Goal: Task Accomplishment & Management: Complete application form

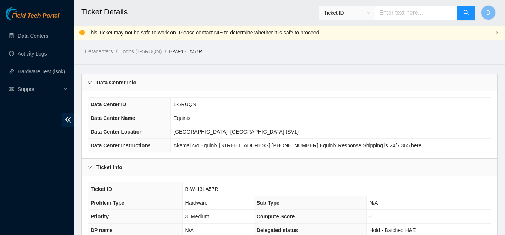
scroll to position [301, 0]
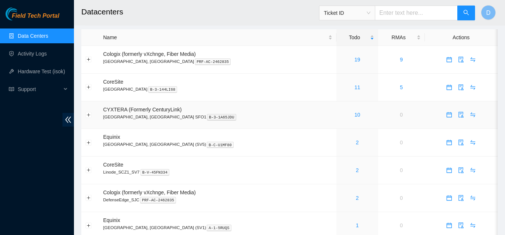
scroll to position [20, 0]
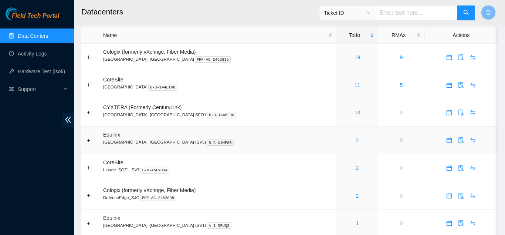
click at [356, 139] on link "2" at bounding box center [357, 140] width 3 height 6
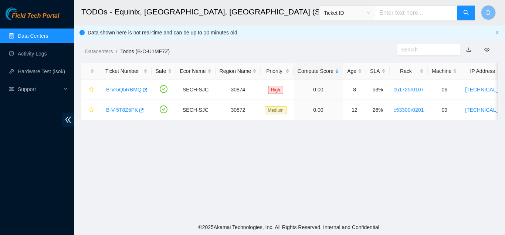
click at [112, 145] on main "TODOs - Equinix, San Jose, CA (SV5) Ticket ID D Data shown here is not real-tim…" at bounding box center [289, 109] width 431 height 219
click at [146, 89] on icon "button" at bounding box center [145, 90] width 4 height 4
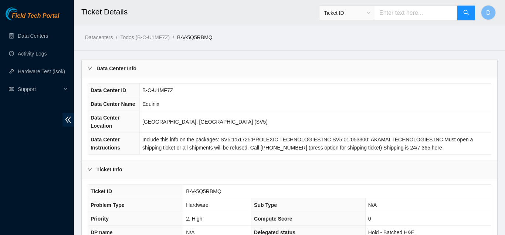
scroll to position [242, 0]
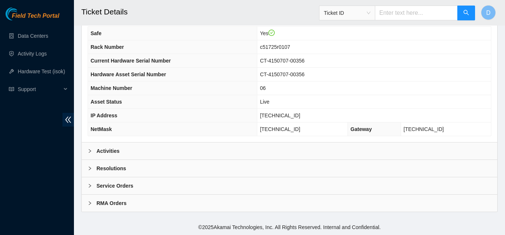
click at [224, 149] on div "Activities" at bounding box center [289, 150] width 415 height 17
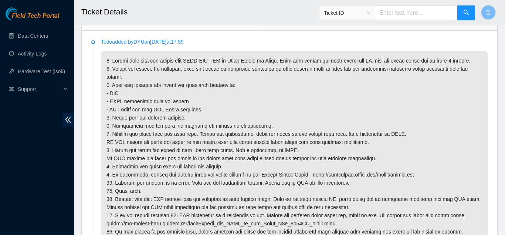
scroll to position [372, 0]
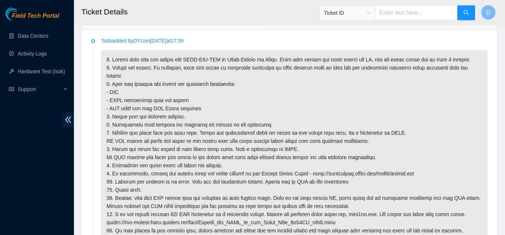
click at [256, 111] on p at bounding box center [294, 145] width 386 height 190
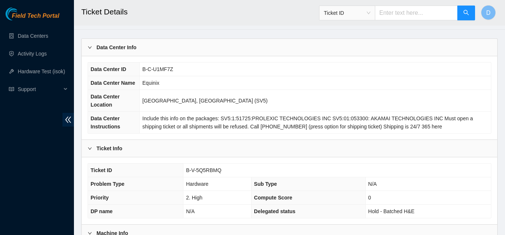
scroll to position [0, 0]
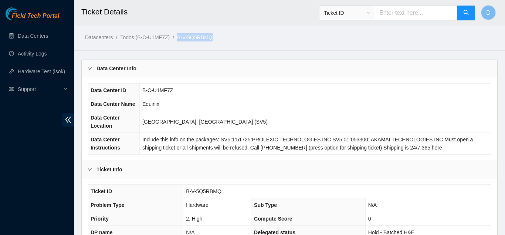
drag, startPoint x: 221, startPoint y: 37, endPoint x: 176, endPoint y: 41, distance: 45.3
click at [176, 41] on ol "Datacenters / Todos (B-C-U1MF7Z) / B-V-5Q5RBMQ /" at bounding box center [241, 37] width 312 height 8
copy link "B-V-5Q5RBMQ"
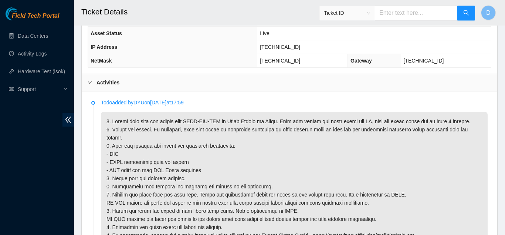
scroll to position [311, 0]
click at [95, 183] on li "Todo added by DYU on 2025-09-22 at 17:59" at bounding box center [289, 208] width 396 height 216
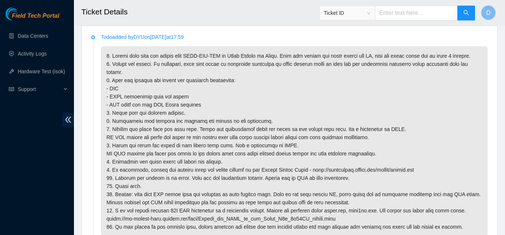
scroll to position [379, 0]
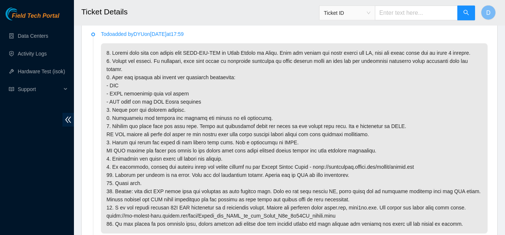
click at [137, 134] on p at bounding box center [294, 138] width 386 height 190
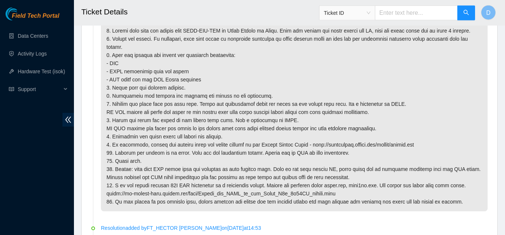
scroll to position [402, 0]
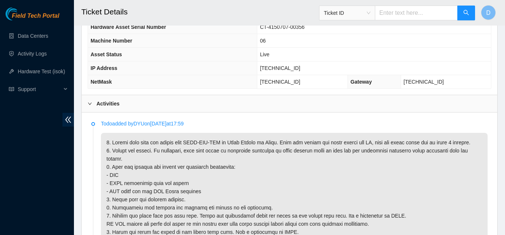
scroll to position [282, 0]
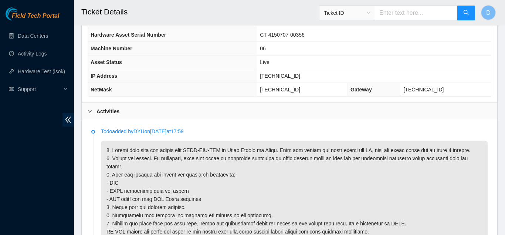
click at [249, 116] on div "Activities" at bounding box center [289, 111] width 415 height 17
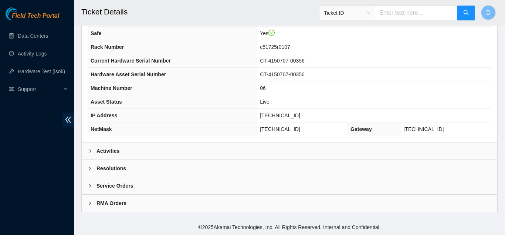
scroll to position [242, 0]
click at [184, 168] on div "Resolutions" at bounding box center [289, 168] width 415 height 17
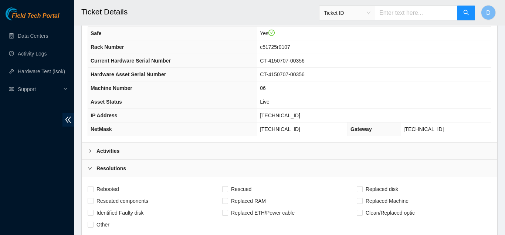
click at [202, 144] on div "Activities" at bounding box center [289, 150] width 415 height 17
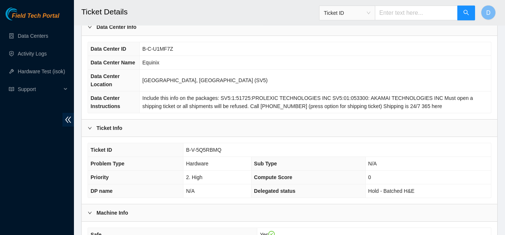
scroll to position [0, 0]
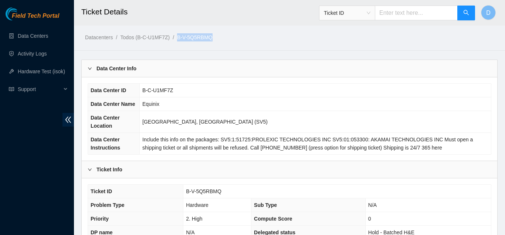
drag, startPoint x: 215, startPoint y: 34, endPoint x: 176, endPoint y: 37, distance: 39.2
click at [176, 37] on ol "Datacenters / Todos (B-C-U1MF7Z) / B-V-5Q5RBMQ /" at bounding box center [241, 37] width 312 height 8
copy link "B-V-5Q5RBMQ"
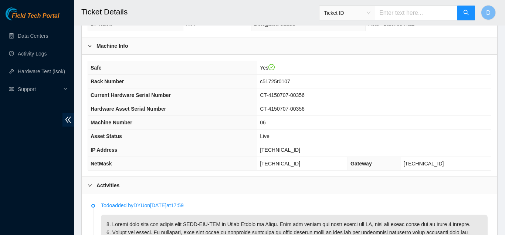
scroll to position [198, 0]
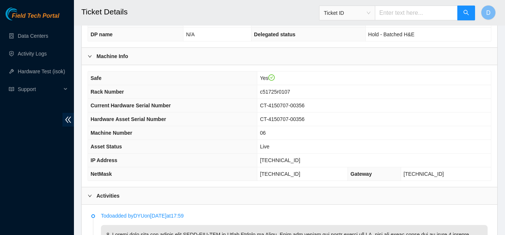
click at [269, 143] on span "Live" at bounding box center [265, 146] width 10 height 6
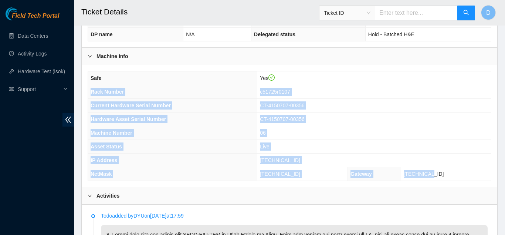
drag, startPoint x: 461, startPoint y: 172, endPoint x: 89, endPoint y: 94, distance: 380.8
click at [89, 94] on tbody "Safe Yes Rack Number c51725r0107 Current Hardware Serial Number CT-4150707-0035…" at bounding box center [289, 125] width 403 height 109
copy tbody "Rack Number c51725r0107 Current Hardware Serial Number CT-4150707-00356 Hardwar…"
click at [241, 109] on th "Current Hardware Serial Number" at bounding box center [172, 106] width 169 height 14
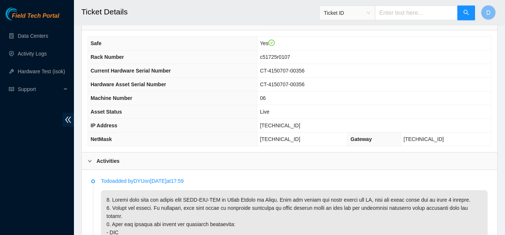
scroll to position [232, 0]
click at [283, 179] on p "Todo added by DYU on 2025-09-22 at 17:59" at bounding box center [294, 181] width 386 height 8
click at [295, 127] on span "[TECHNICAL_ID]" at bounding box center [280, 126] width 40 height 6
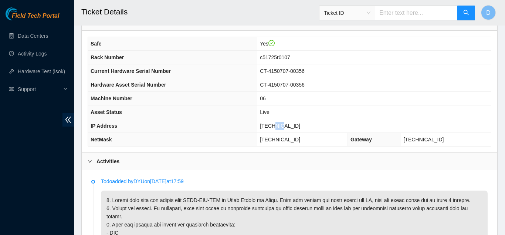
click at [295, 127] on span "[TECHNICAL_ID]" at bounding box center [280, 126] width 40 height 6
click at [199, 136] on th "NetMask" at bounding box center [172, 140] width 169 height 14
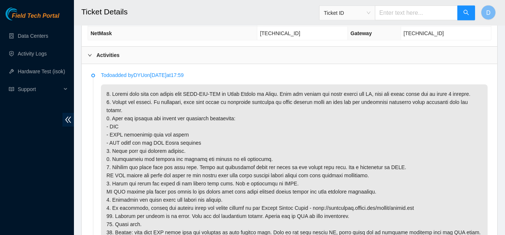
scroll to position [260, 0]
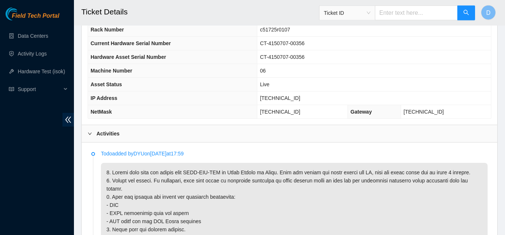
click at [246, 140] on div "Activities" at bounding box center [289, 133] width 415 height 17
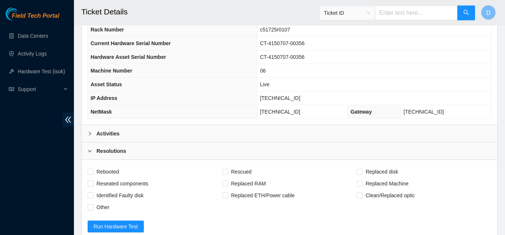
scroll to position [348, 0]
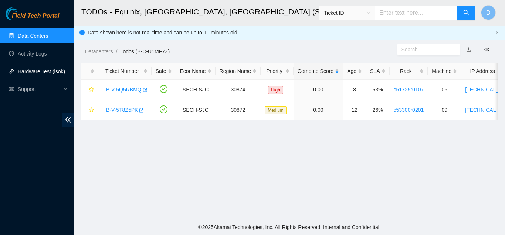
click at [29, 74] on link "Hardware Test (isok)" at bounding box center [41, 71] width 47 height 6
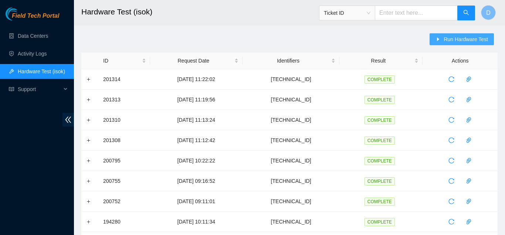
click at [452, 35] on span "Run Hardware Test" at bounding box center [465, 39] width 44 height 8
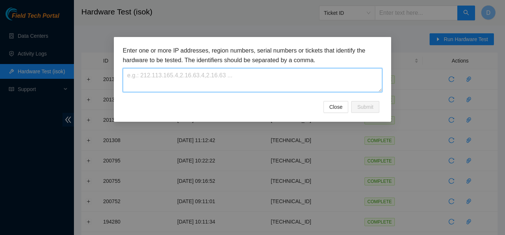
click at [288, 78] on textarea at bounding box center [252, 80] width 259 height 24
paste textarea "2.17.195.23"
type textarea "2.17.195.23"
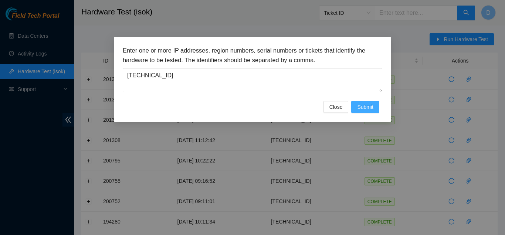
click at [362, 105] on span "Submit" at bounding box center [365, 107] width 16 height 8
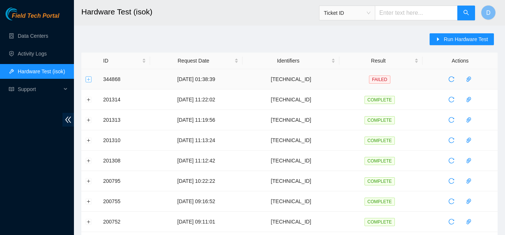
click at [90, 77] on button "Expand row" at bounding box center [89, 79] width 6 height 6
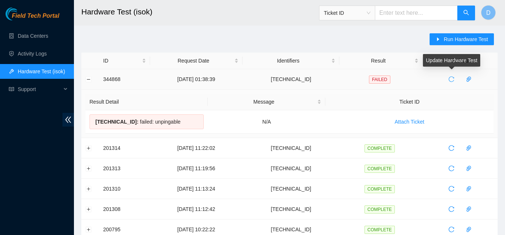
click at [447, 79] on span "reload" at bounding box center [450, 79] width 11 height 6
click at [177, 14] on h2 "Hardware Test (isok)" at bounding box center [252, 12] width 343 height 24
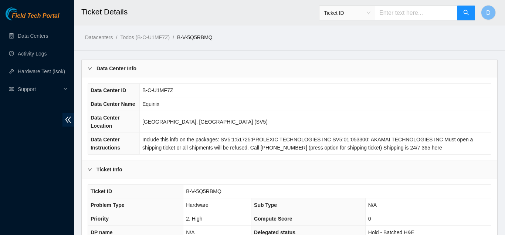
click at [282, 54] on main "Ticket Details Ticket ID D Datacenters / Todos (B-C-U1MF7Z) / B-V-5Q5RBMQ / Dat…" at bounding box center [289, 230] width 431 height 461
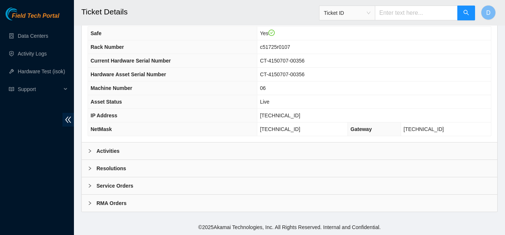
click at [185, 164] on div "Resolutions" at bounding box center [289, 168] width 415 height 17
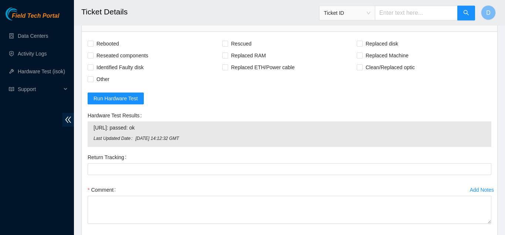
scroll to position [389, 0]
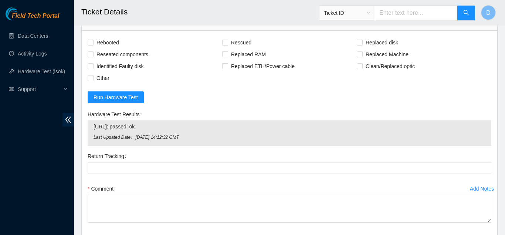
click at [200, 191] on div "Comment" at bounding box center [289, 188] width 403 height 12
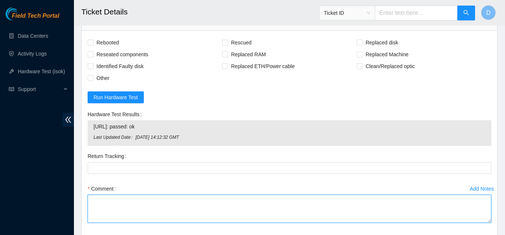
click at [203, 204] on textarea "Comment" at bounding box center [289, 208] width 403 height 28
paste textarea "Rack Number c51725r0107 Current Hardware Serial Number: CT-4150707-00356 Hardwa…"
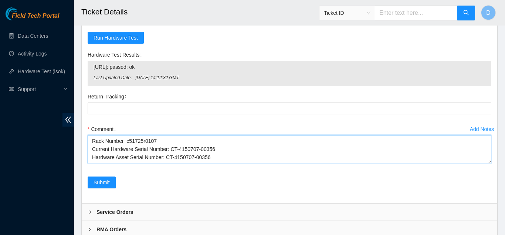
scroll to position [244, 0]
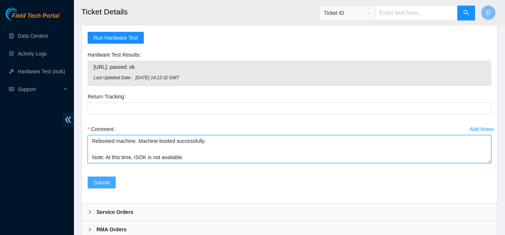
type textarea "Rack Number c51725r0107 Current Hardware Serial Number: CT-4150707-00356 Hardwa…"
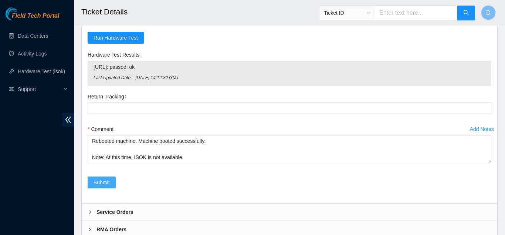
click at [113, 180] on button "Submit" at bounding box center [102, 182] width 28 height 12
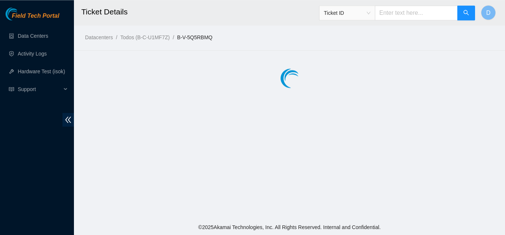
scroll to position [0, 0]
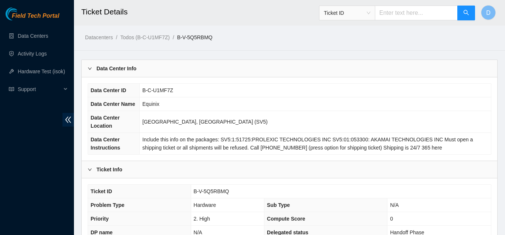
click at [199, 157] on div "Data Center ID B-C-U1MF7Z Data Center Name Equinix Data Center Location [GEOGRA…" at bounding box center [289, 118] width 415 height 83
click at [215, 6] on h2 "Ticket Details" at bounding box center [252, 12] width 343 height 24
click at [236, 116] on td "[GEOGRAPHIC_DATA], [GEOGRAPHIC_DATA] (SV5)" at bounding box center [315, 122] width 351 height 22
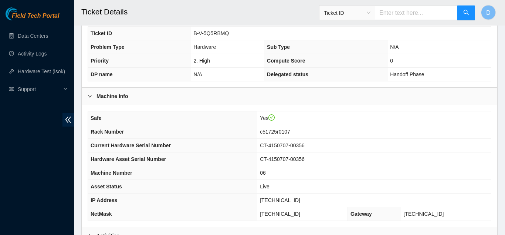
scroll to position [242, 0]
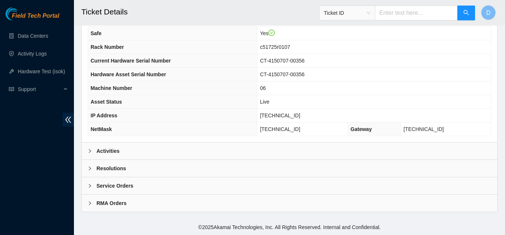
click at [232, 168] on div "Resolutions" at bounding box center [289, 168] width 415 height 17
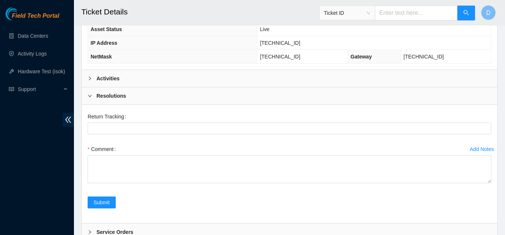
scroll to position [315, 0]
click at [237, 89] on div "Resolutions" at bounding box center [289, 95] width 415 height 17
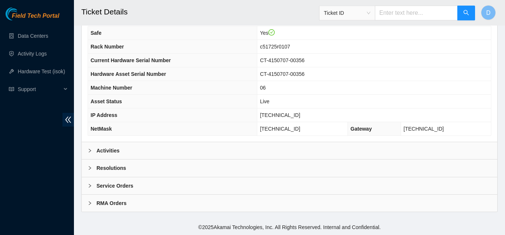
scroll to position [242, 0]
click at [229, 145] on div "Activities" at bounding box center [289, 150] width 415 height 17
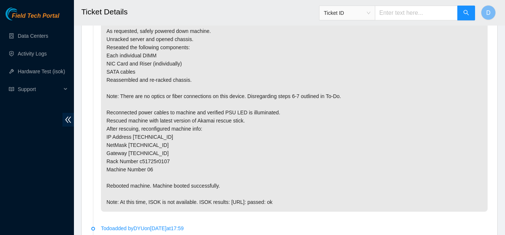
scroll to position [491, 0]
click at [94, 116] on li "Resolution added by [PERSON_NAME] on [DATE] 20:45" at bounding box center [289, 73] width 396 height 305
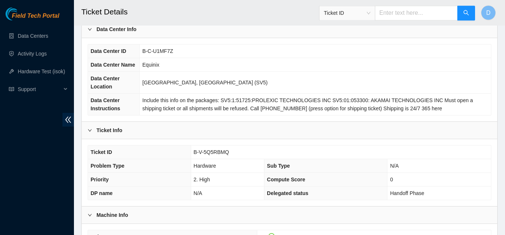
scroll to position [0, 0]
